Goal: Task Accomplishment & Management: Manage account settings

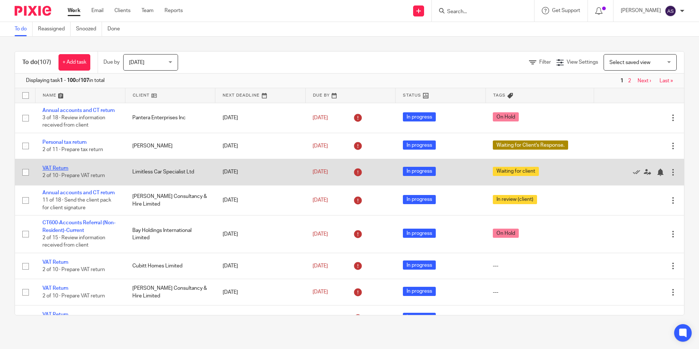
click at [54, 167] on link "VAT Return" at bounding box center [55, 168] width 26 height 5
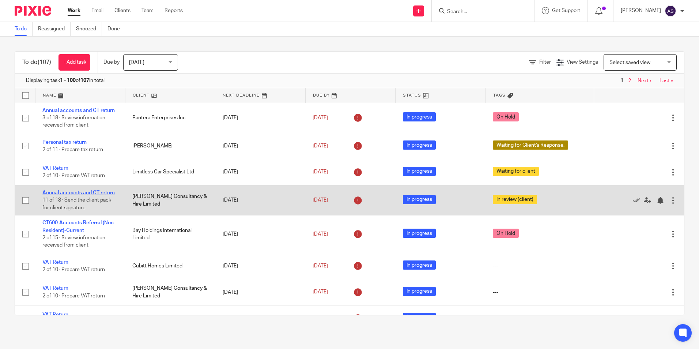
click at [72, 193] on link "Annual accounts and CT return" at bounding box center [78, 192] width 72 height 5
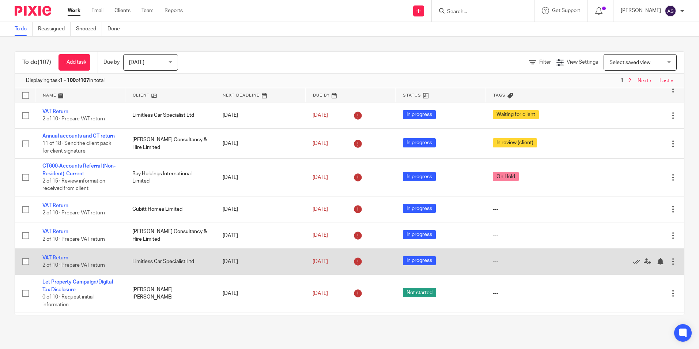
scroll to position [73, 0]
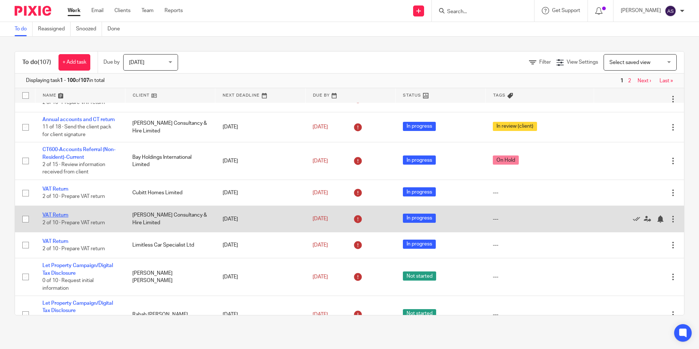
click at [63, 214] on link "VAT Return" at bounding box center [55, 214] width 26 height 5
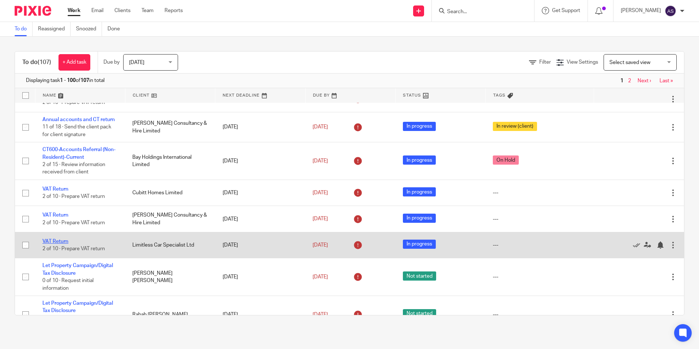
click at [56, 239] on link "VAT Return" at bounding box center [55, 241] width 26 height 5
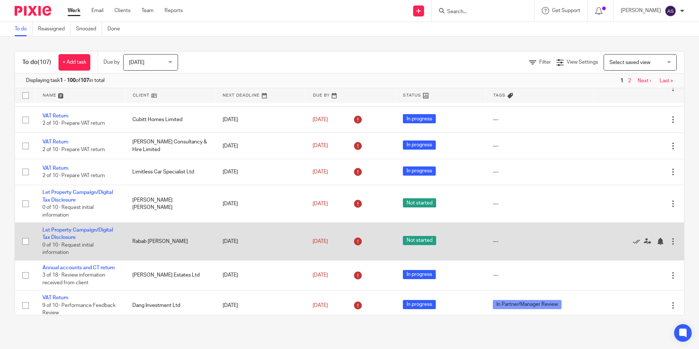
scroll to position [183, 0]
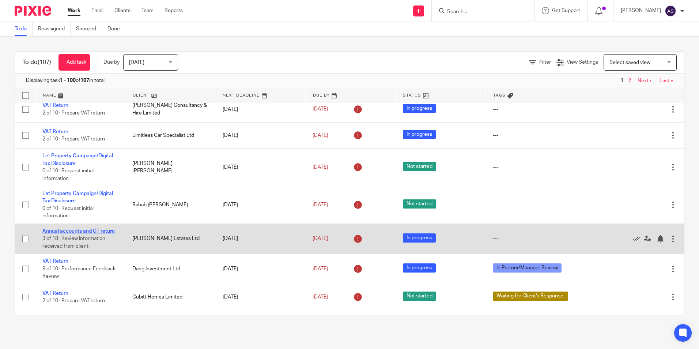
click at [87, 232] on link "Annual accounts and CT return" at bounding box center [78, 230] width 72 height 5
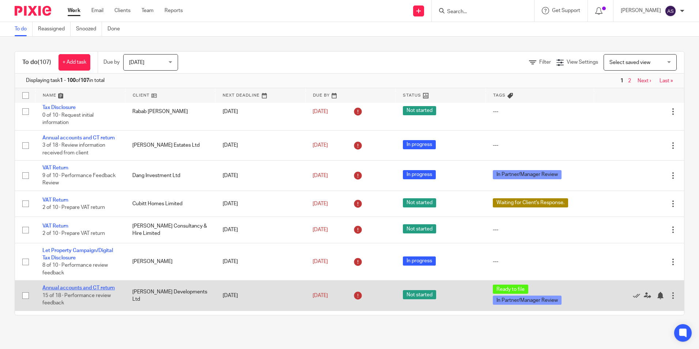
scroll to position [292, 0]
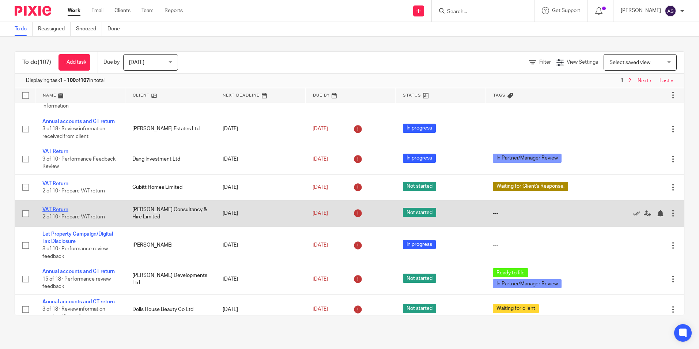
click at [67, 212] on link "VAT Return" at bounding box center [55, 209] width 26 height 5
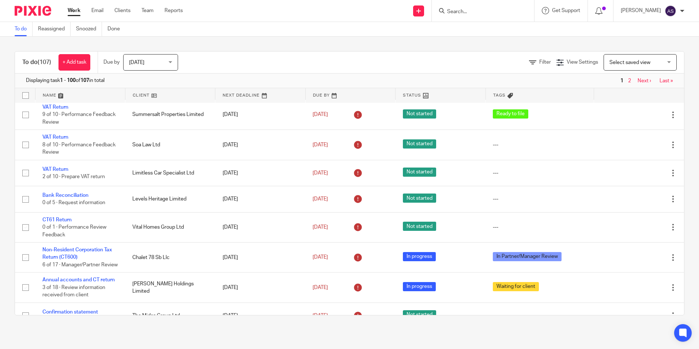
scroll to position [621, 0]
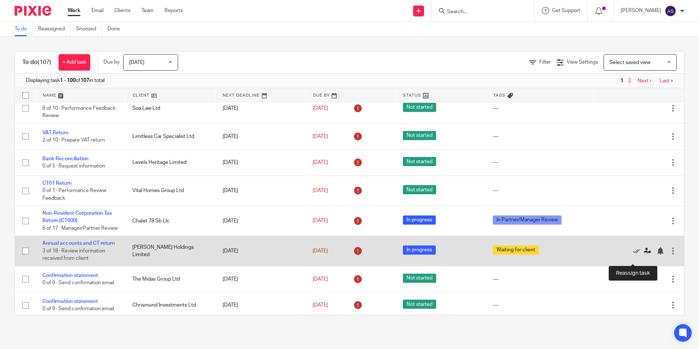
click at [644, 254] on icon at bounding box center [647, 250] width 7 height 7
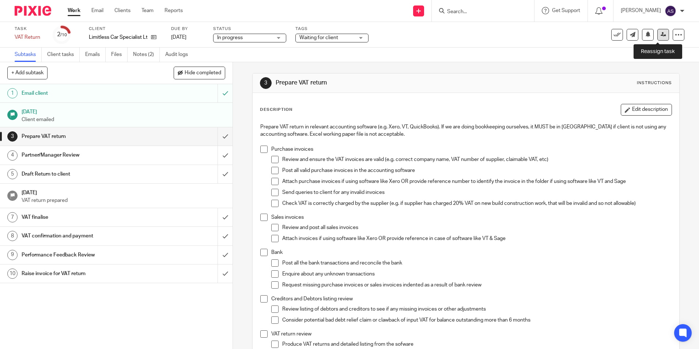
click at [660, 35] on icon at bounding box center [662, 34] width 5 height 5
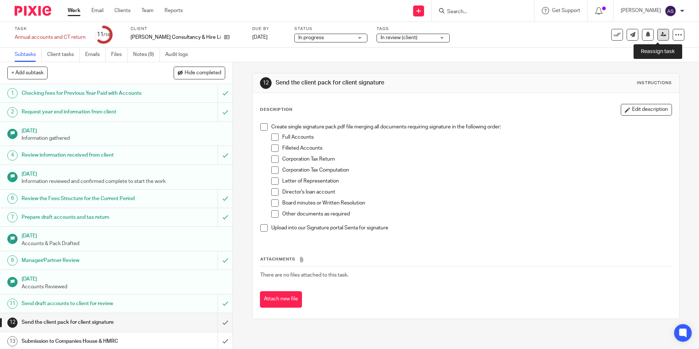
click at [657, 31] on link at bounding box center [663, 35] width 12 height 12
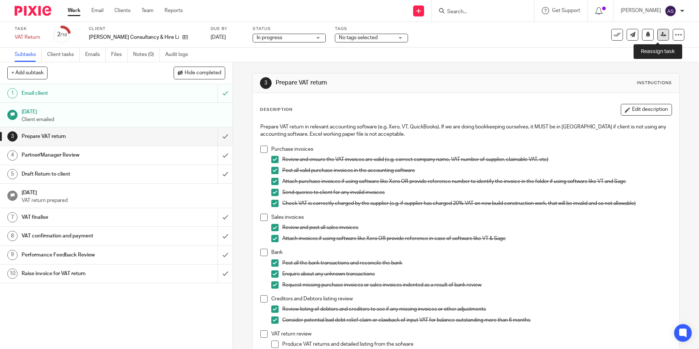
click at [657, 34] on link at bounding box center [663, 35] width 12 height 12
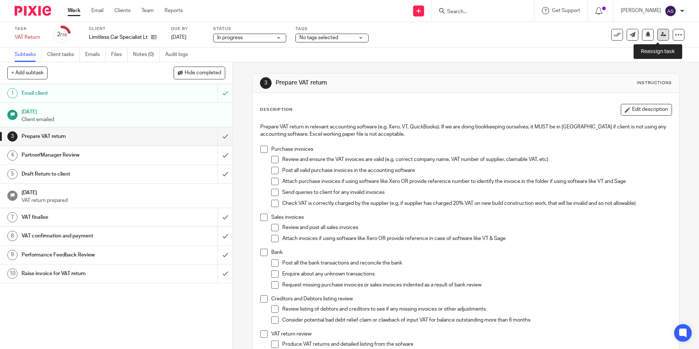
click at [660, 36] on icon at bounding box center [662, 34] width 5 height 5
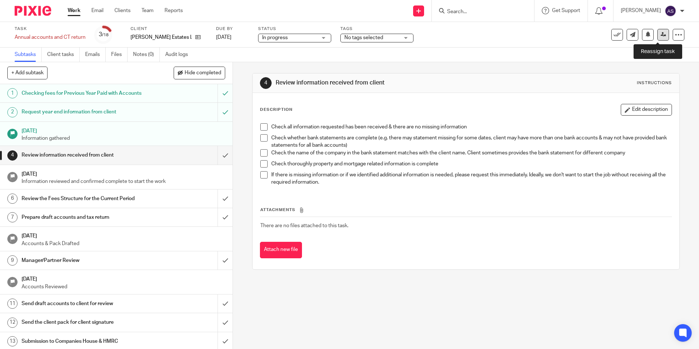
click at [660, 33] on icon at bounding box center [662, 34] width 5 height 5
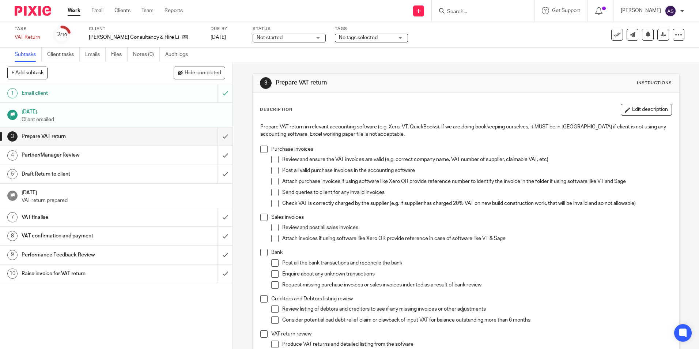
click at [651, 34] on div "See template in use Advanced task editor Copy task Change schedule Delete" at bounding box center [647, 35] width 73 height 12
click at [652, 34] on div "See template in use Advanced task editor Copy task Change schedule Delete" at bounding box center [647, 35] width 73 height 12
click at [657, 35] on link at bounding box center [663, 35] width 12 height 12
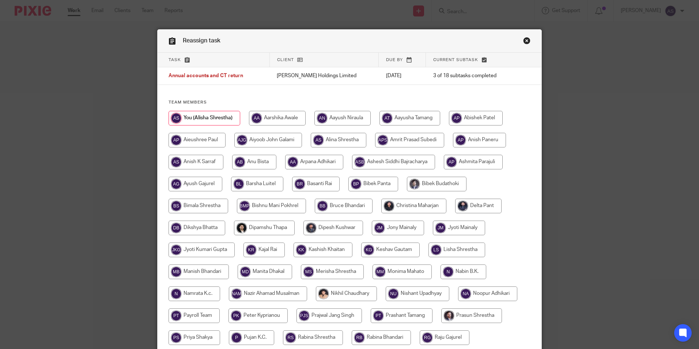
click at [404, 142] on input "radio" at bounding box center [409, 140] width 69 height 15
radio input "true"
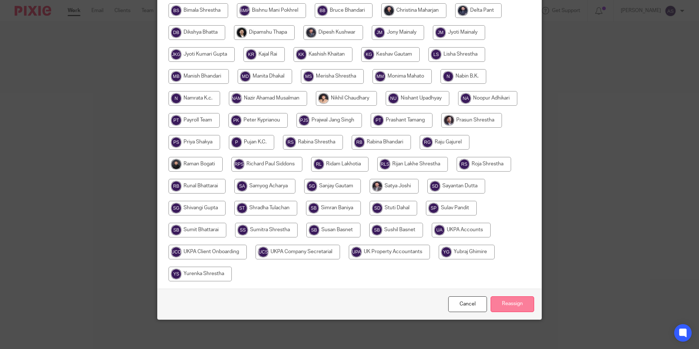
click at [504, 302] on input "Reassign" at bounding box center [511, 304] width 43 height 16
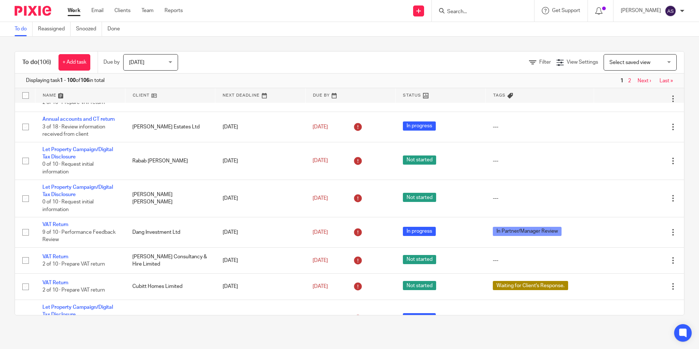
scroll to position [110, 0]
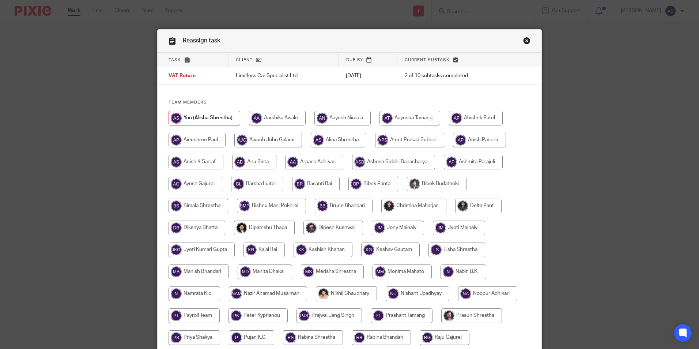
click at [420, 144] on input "radio" at bounding box center [409, 140] width 69 height 15
radio input "true"
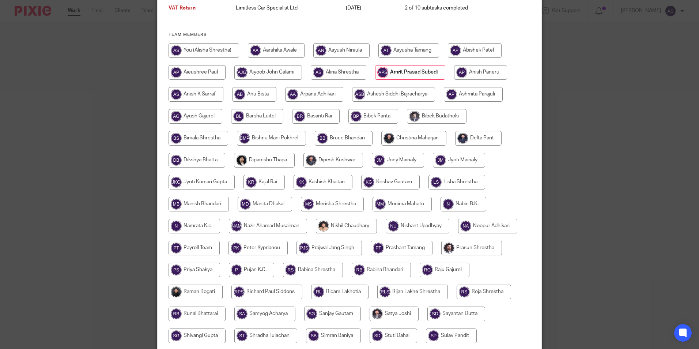
scroll to position [195, 0]
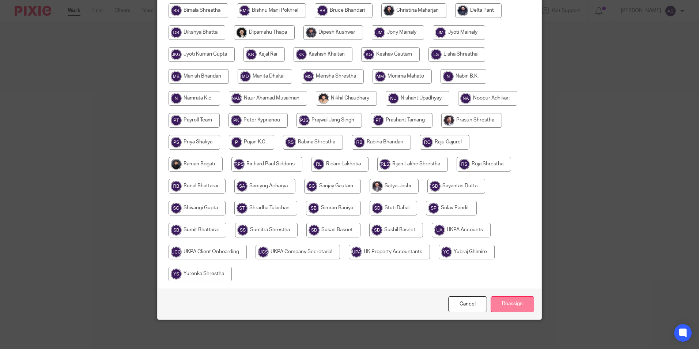
click at [497, 301] on input "Reassign" at bounding box center [511, 304] width 43 height 16
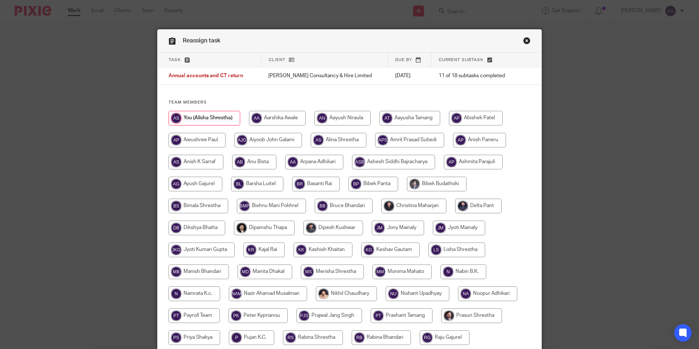
click at [418, 139] on input "radio" at bounding box center [409, 140] width 69 height 15
radio input "true"
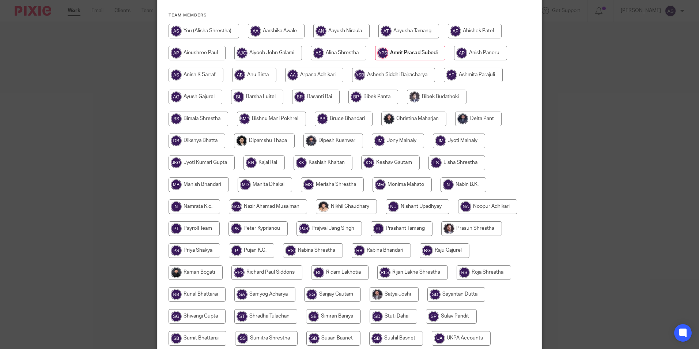
scroll to position [195, 0]
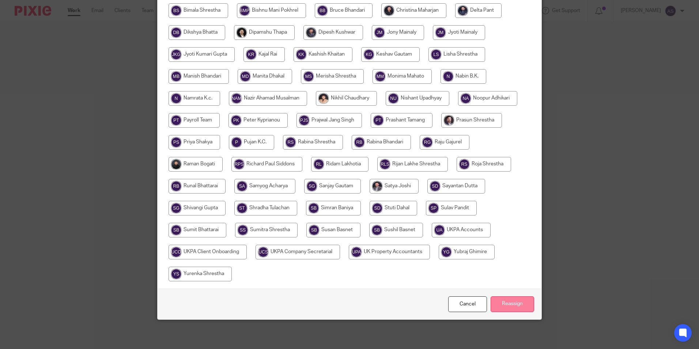
click at [512, 302] on input "Reassign" at bounding box center [511, 304] width 43 height 16
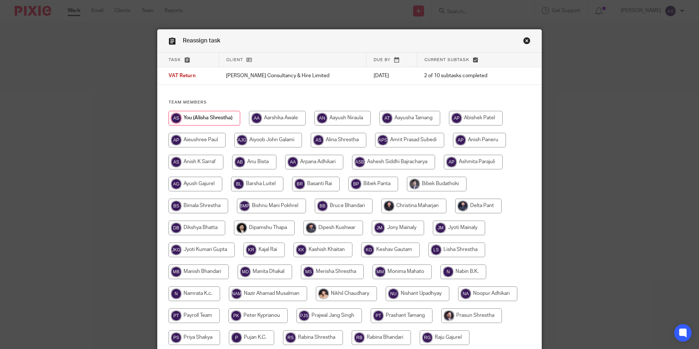
click at [409, 141] on input "radio" at bounding box center [409, 140] width 69 height 15
radio input "true"
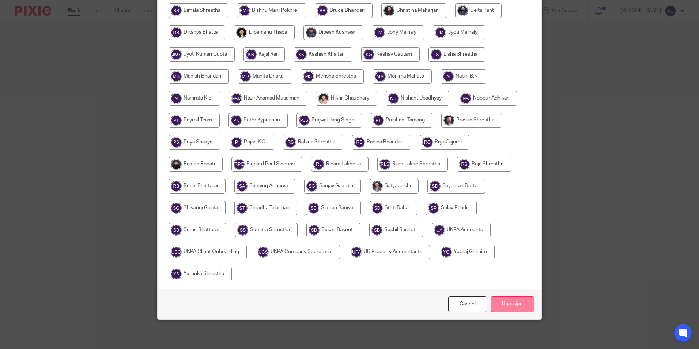
click at [505, 304] on input "Reassign" at bounding box center [511, 304] width 43 height 16
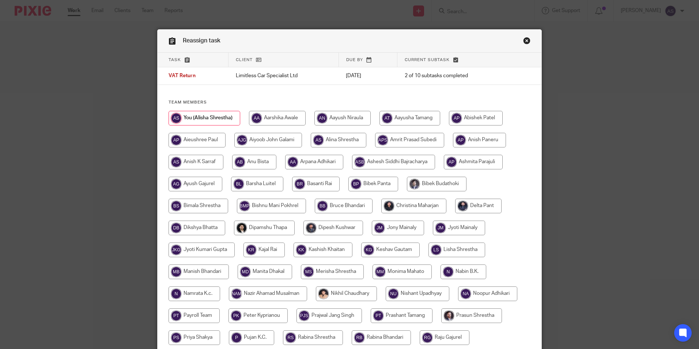
click at [414, 137] on input "radio" at bounding box center [409, 140] width 69 height 15
radio input "true"
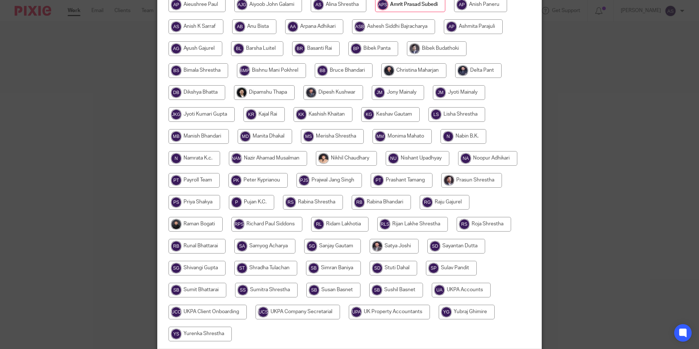
scroll to position [195, 0]
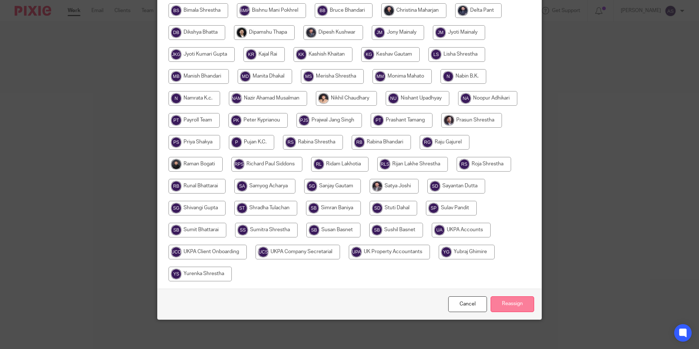
click at [511, 307] on input "Reassign" at bounding box center [511, 304] width 43 height 16
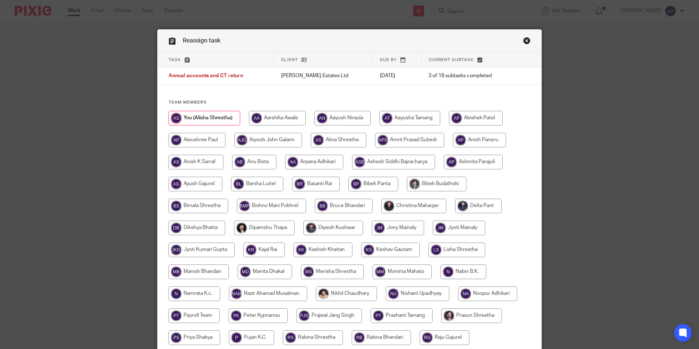
click at [405, 139] on input "radio" at bounding box center [409, 140] width 69 height 15
radio input "true"
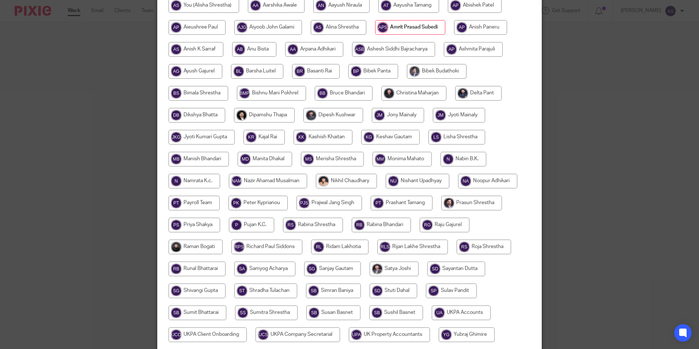
scroll to position [195, 0]
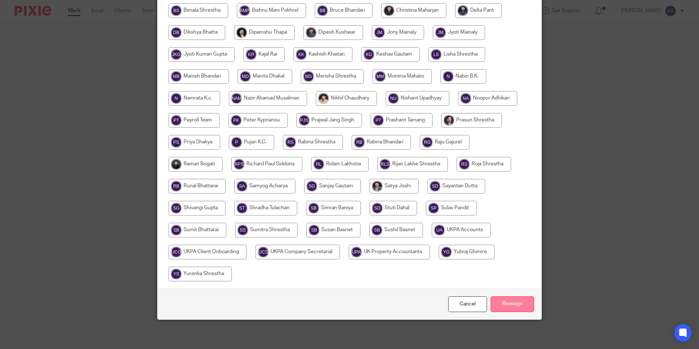
click at [513, 305] on input "Reassign" at bounding box center [511, 304] width 43 height 16
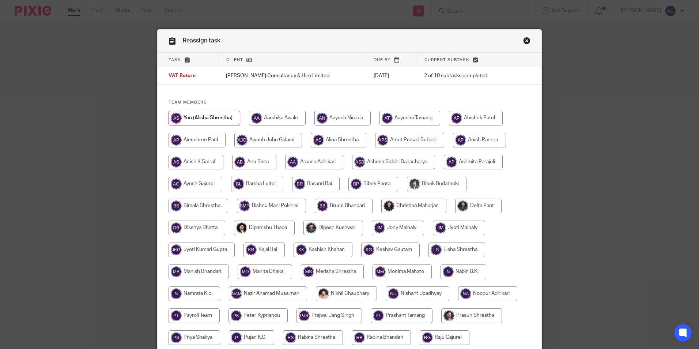
click at [399, 140] on input "radio" at bounding box center [409, 140] width 69 height 15
radio input "true"
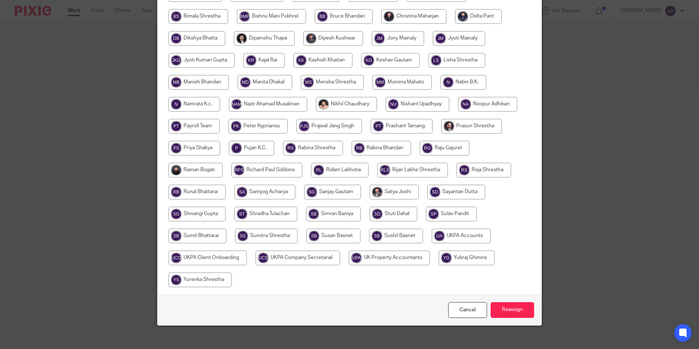
scroll to position [195, 0]
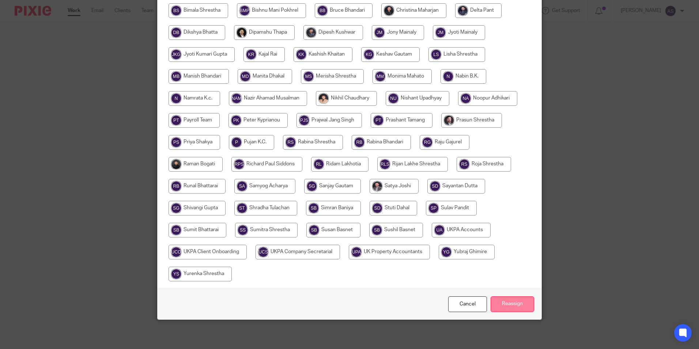
click at [523, 305] on input "Reassign" at bounding box center [511, 304] width 43 height 16
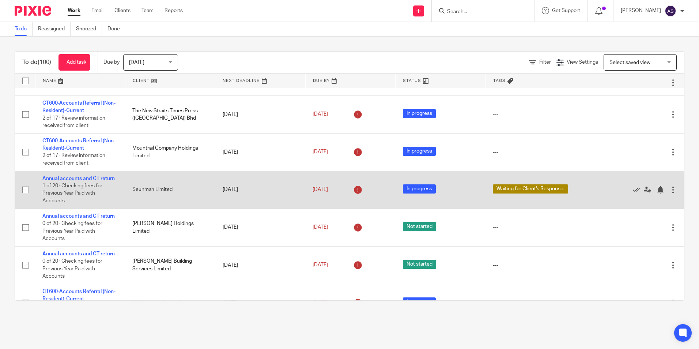
scroll to position [595, 0]
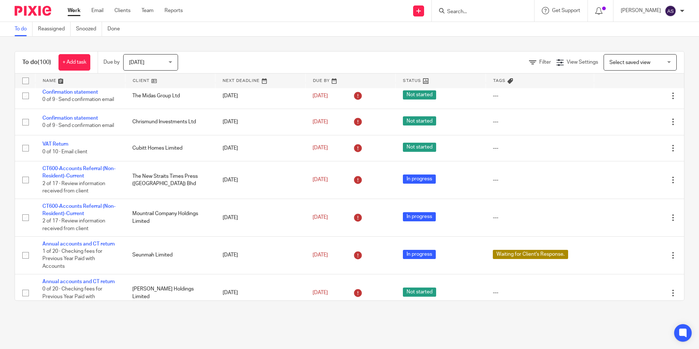
click at [462, 11] on input "Search" at bounding box center [479, 12] width 66 height 7
type input "l"
type input "parmar"
click button "submit" at bounding box center [0, 0] width 0 height 0
click at [481, 16] on div "parmar" at bounding box center [483, 11] width 102 height 22
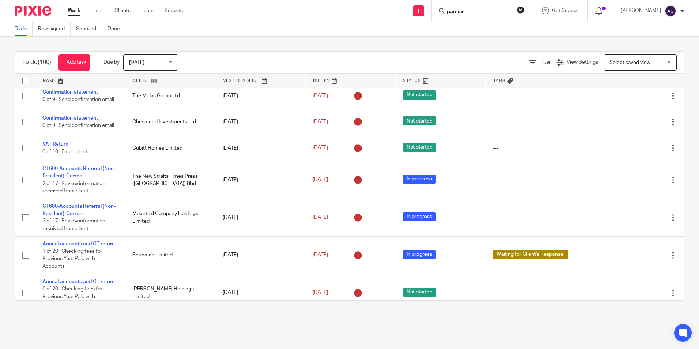
click at [482, 9] on input "parmar" at bounding box center [479, 12] width 66 height 7
click at [523, 6] on button "reset" at bounding box center [520, 9] width 7 height 7
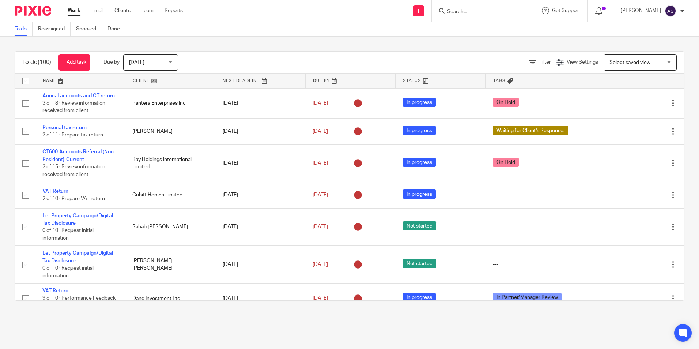
click at [454, 7] on form at bounding box center [485, 10] width 78 height 9
click at [459, 12] on input "Search" at bounding box center [479, 12] width 66 height 7
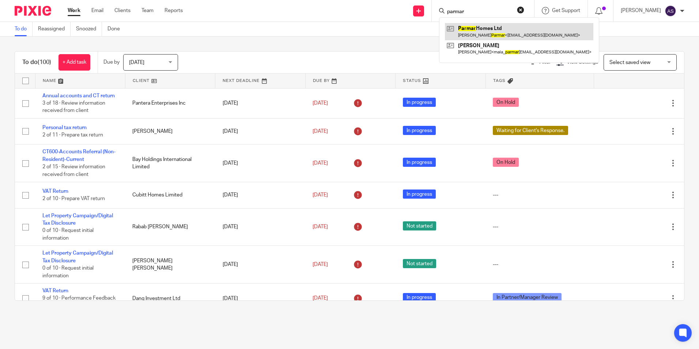
click at [477, 31] on link at bounding box center [519, 31] width 148 height 17
click at [460, 10] on input "parmar" at bounding box center [479, 12] width 66 height 7
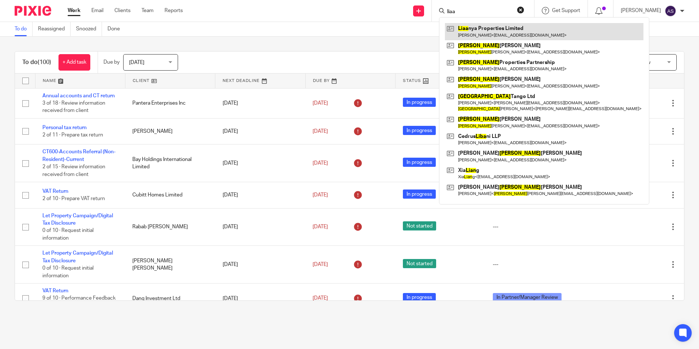
type input "liaa"
click at [482, 30] on link at bounding box center [544, 31] width 198 height 17
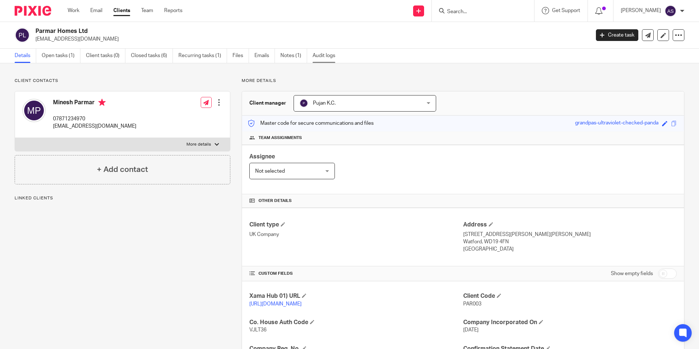
click at [324, 58] on link "Audit logs" at bounding box center [326, 56] width 28 height 14
click at [79, 48] on div "Liaanya Properties Limited rasitha@mac.com Create task Update from Companies Ho…" at bounding box center [349, 35] width 699 height 27
click at [67, 58] on link "Open tasks (1)" at bounding box center [61, 56] width 39 height 14
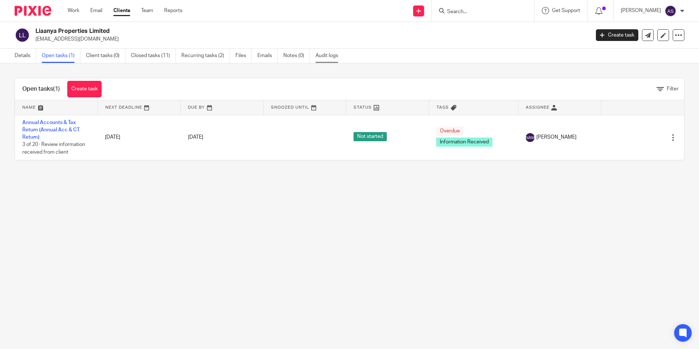
click at [331, 57] on link "Audit logs" at bounding box center [329, 56] width 28 height 14
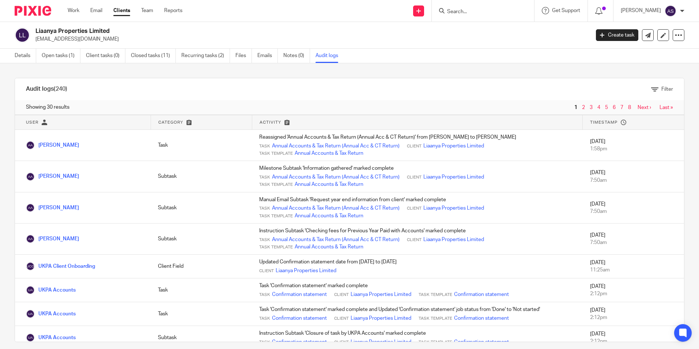
click at [525, 96] on div "Filter" at bounding box center [381, 89] width 606 height 22
